Goal: Information Seeking & Learning: Check status

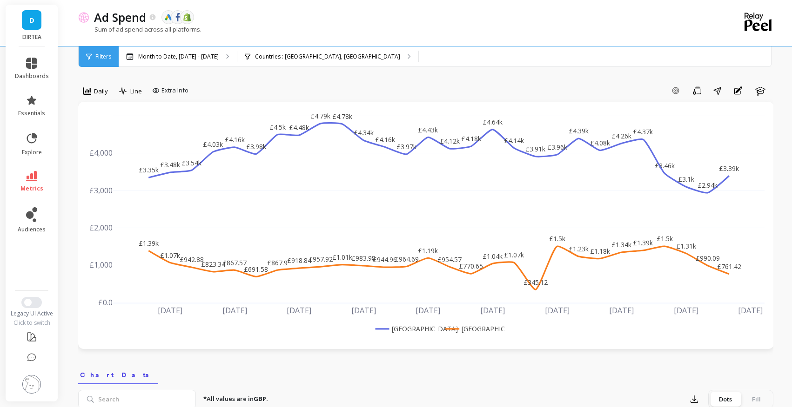
click at [362, 25] on div "Ad Spend The data you are viewing comes from: Google Ads Facebook Ads Shopify" at bounding box center [392, 17] width 607 height 16
drag, startPoint x: 94, startPoint y: 29, endPoint x: 200, endPoint y: 33, distance: 105.6
click at [200, 33] on div "Sum of ad spend across all platforms." at bounding box center [387, 34] width 619 height 18
click at [200, 29] on p "Sum of ad spend across all platforms." at bounding box center [139, 29] width 123 height 8
drag, startPoint x: 94, startPoint y: 28, endPoint x: 307, endPoint y: 33, distance: 213.1
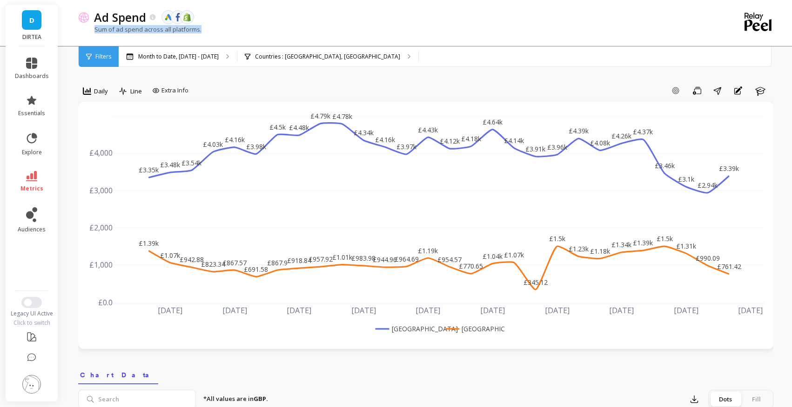
click at [307, 33] on div "Sum of ad spend across all platforms." at bounding box center [387, 34] width 619 height 18
click at [345, 26] on div "Sum of ad spend across all platforms." at bounding box center [387, 34] width 619 height 18
drag, startPoint x: 94, startPoint y: 29, endPoint x: 205, endPoint y: 33, distance: 110.8
click at [205, 34] on div "Sum of ad spend across all platforms." at bounding box center [387, 34] width 619 height 18
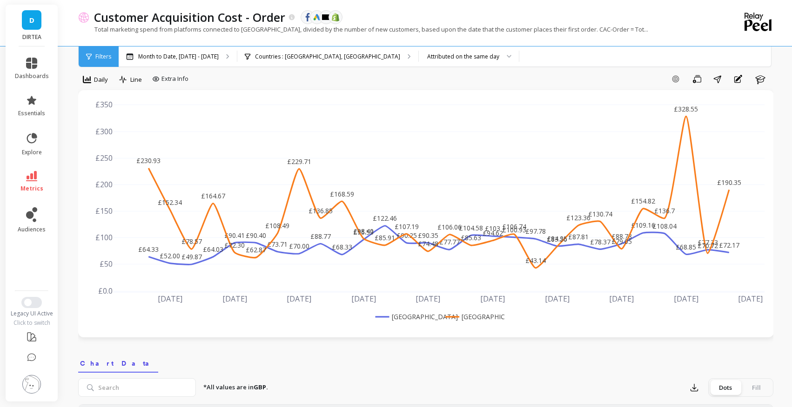
scroll to position [11, 0]
click at [204, 51] on div "Month to Date, [DATE] - [DATE]" at bounding box center [178, 57] width 118 height 20
click at [32, 67] on icon at bounding box center [31, 63] width 11 height 11
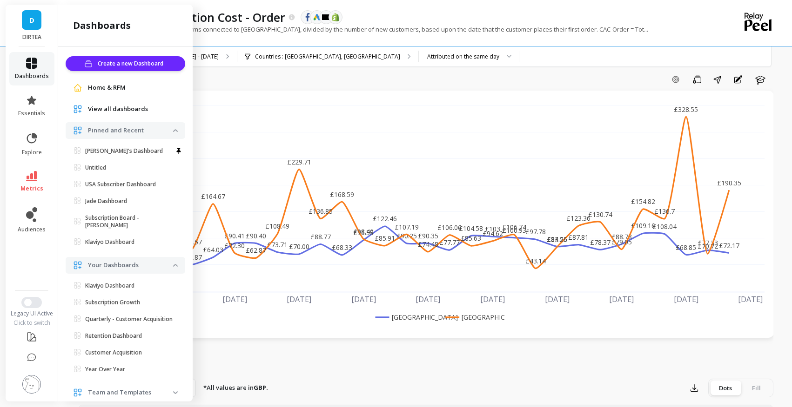
scroll to position [14, 0]
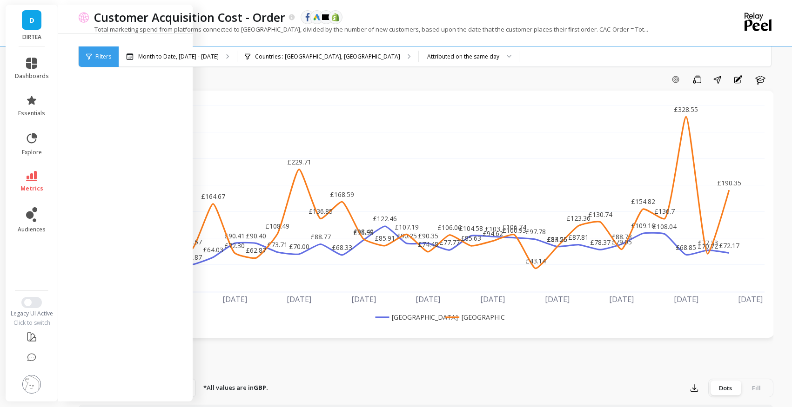
click at [234, 80] on div "Add Goal Save Share Annotations Learn" at bounding box center [482, 79] width 581 height 15
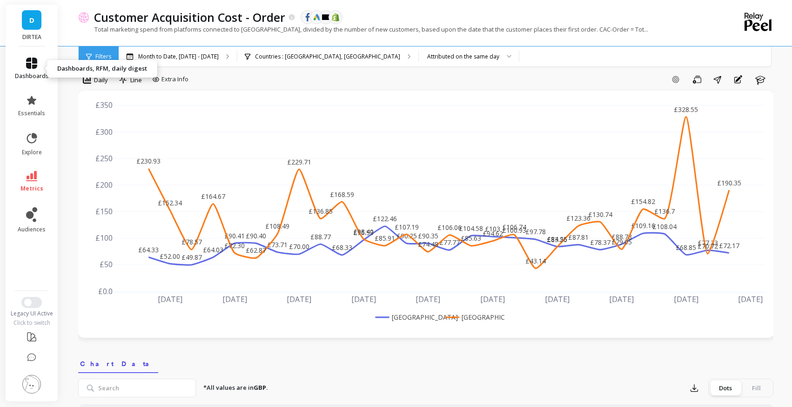
click at [36, 73] on span "dashboards" at bounding box center [32, 76] width 34 height 7
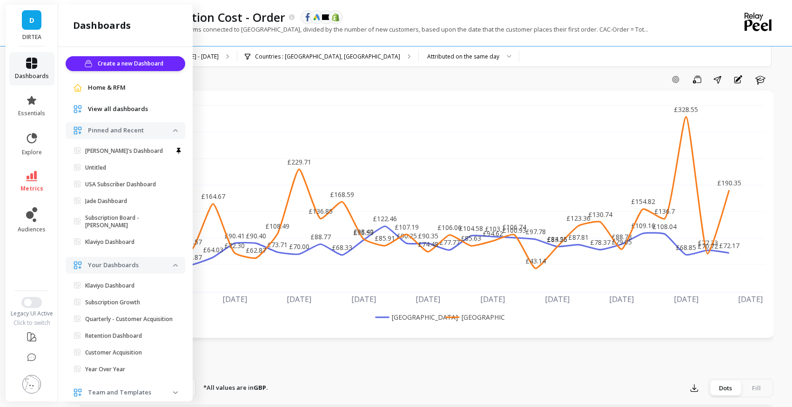
scroll to position [14, 0]
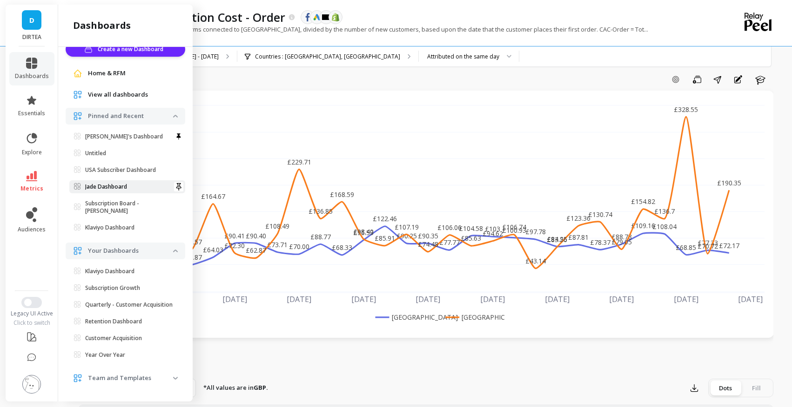
click at [120, 188] on p "Jade Dashboard" at bounding box center [106, 186] width 42 height 7
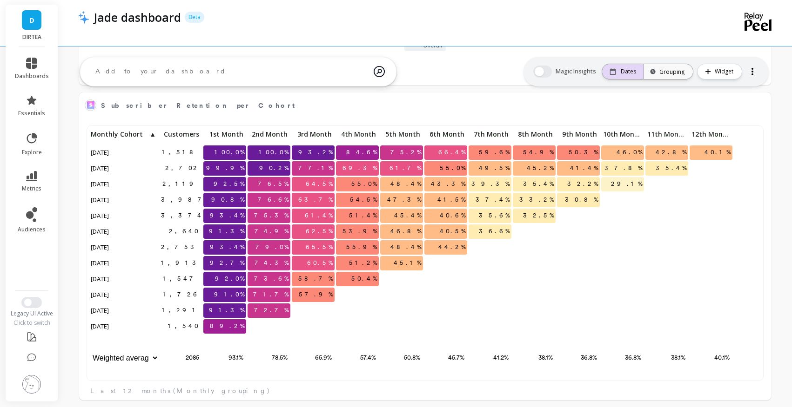
scroll to position [256, 672]
